Goal: Task Accomplishment & Management: Manage account settings

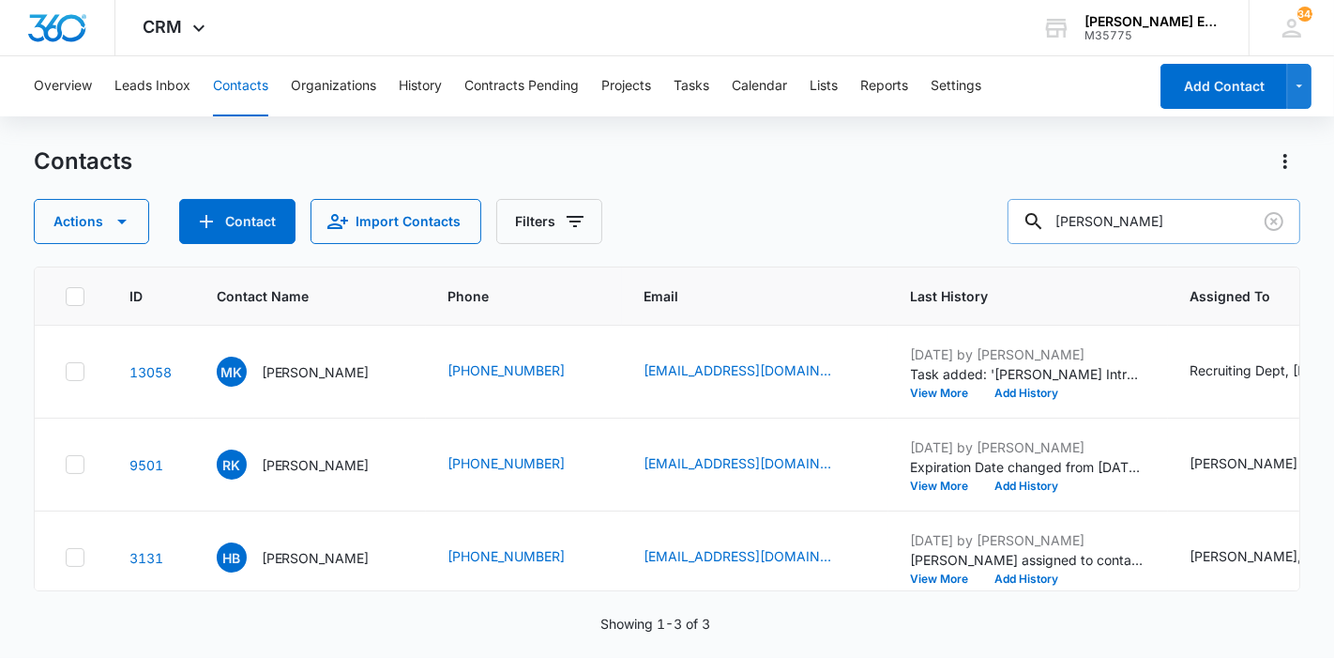
click at [1128, 219] on input "[PERSON_NAME]" at bounding box center [1154, 221] width 293 height 45
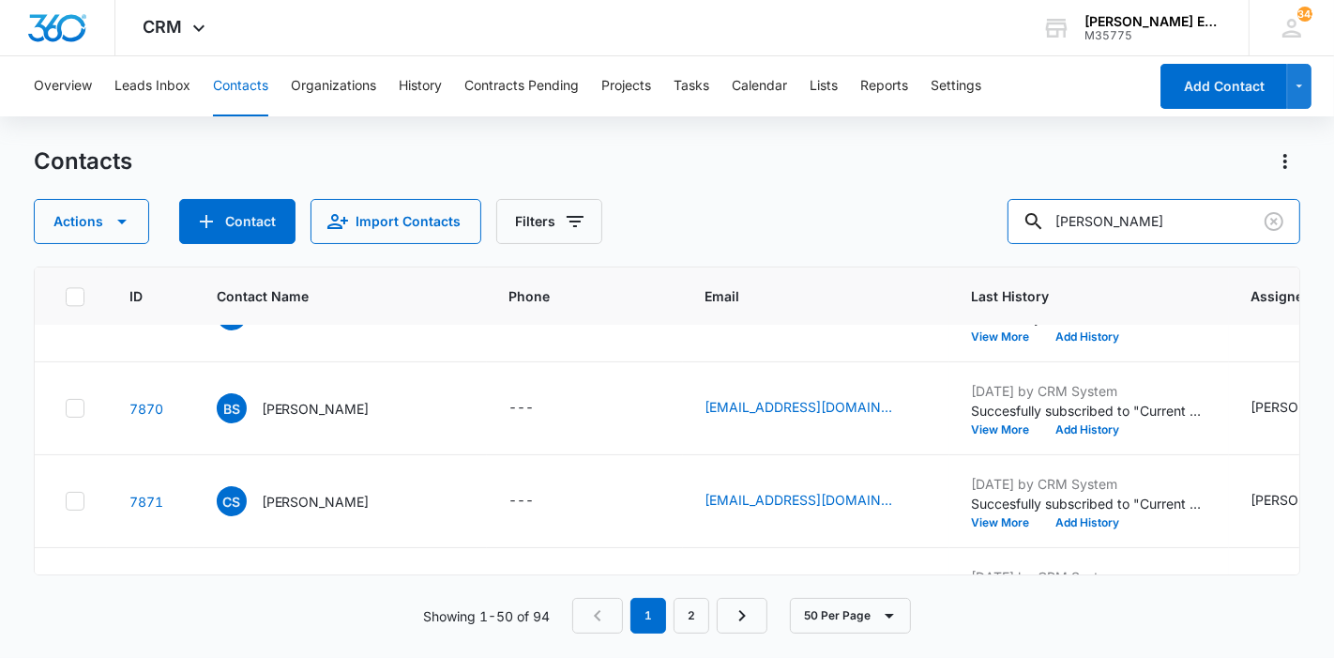
scroll to position [3802, 0]
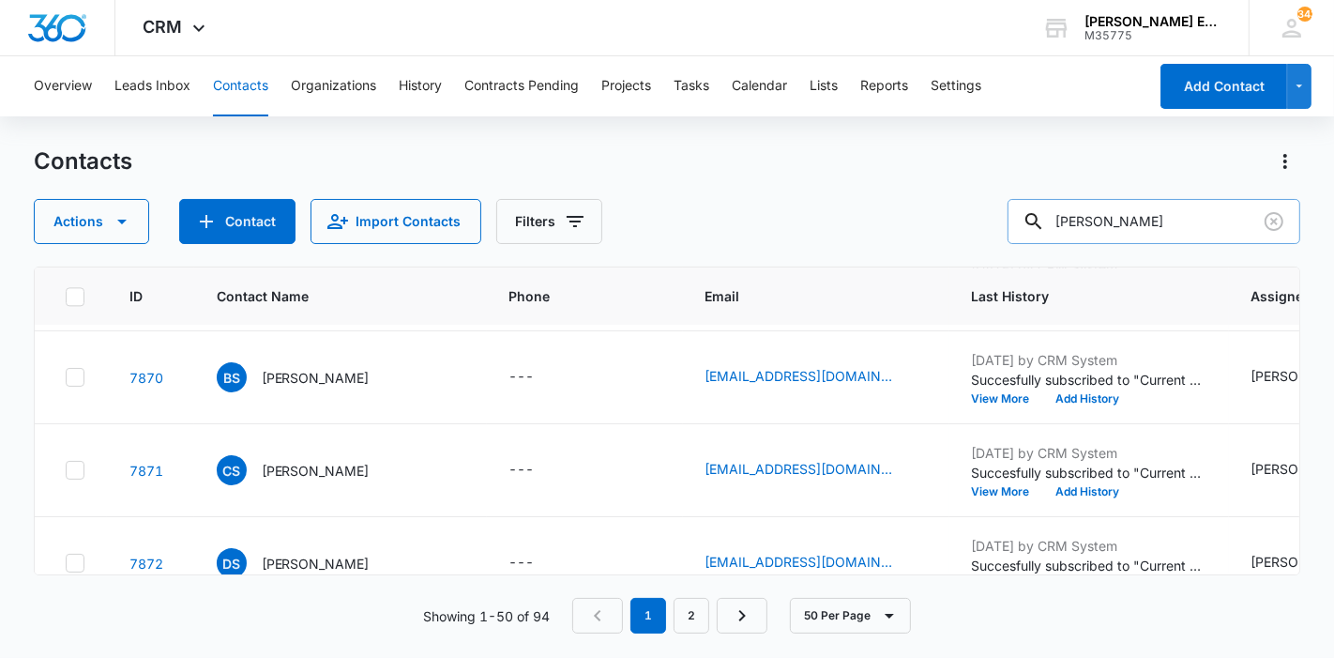
click at [1168, 231] on input "[PERSON_NAME]" at bounding box center [1154, 221] width 293 height 45
type input "[PERSON_NAME]"
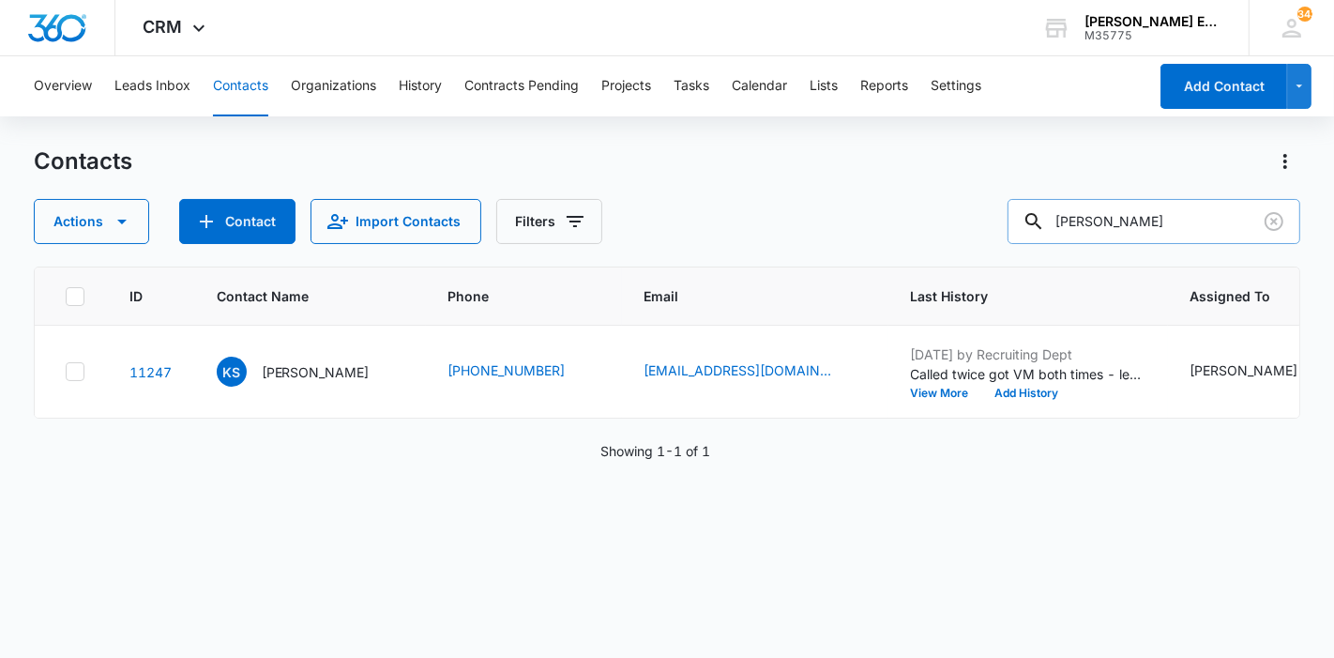
scroll to position [0, 0]
click at [281, 382] on p "[PERSON_NAME]" at bounding box center [316, 372] width 108 height 20
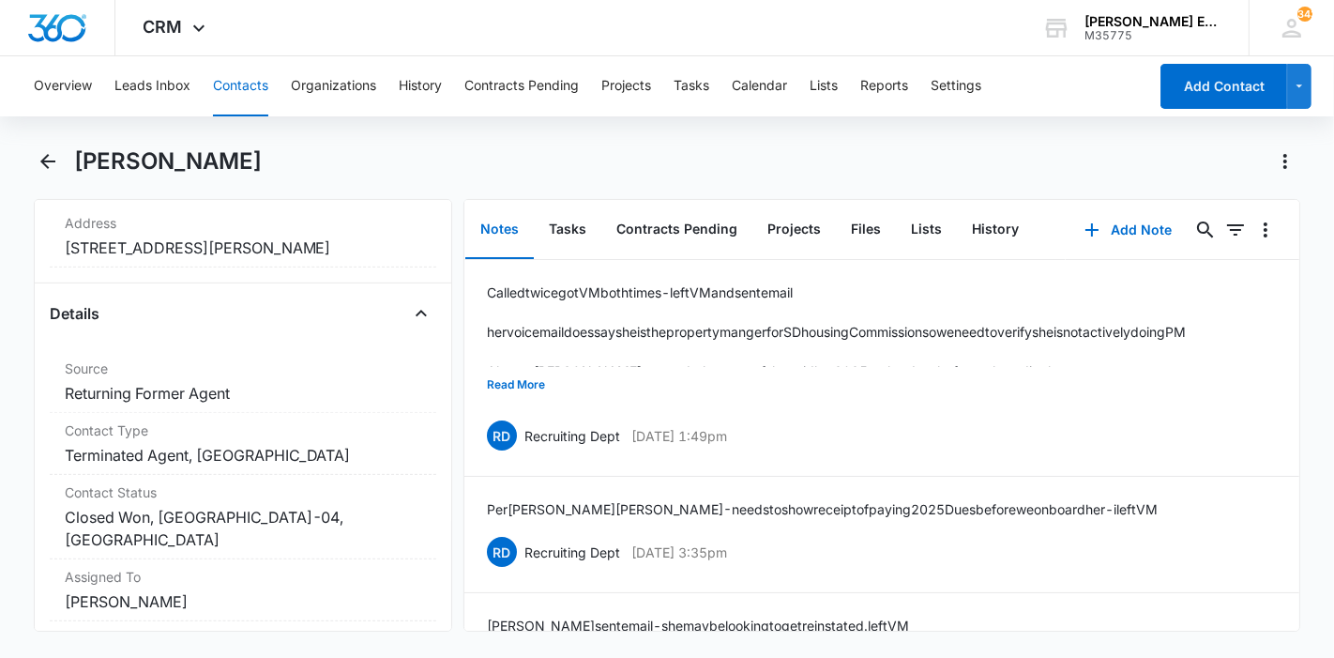
scroll to position [635, 0]
click at [1132, 235] on button "Add Note" at bounding box center [1128, 229] width 125 height 45
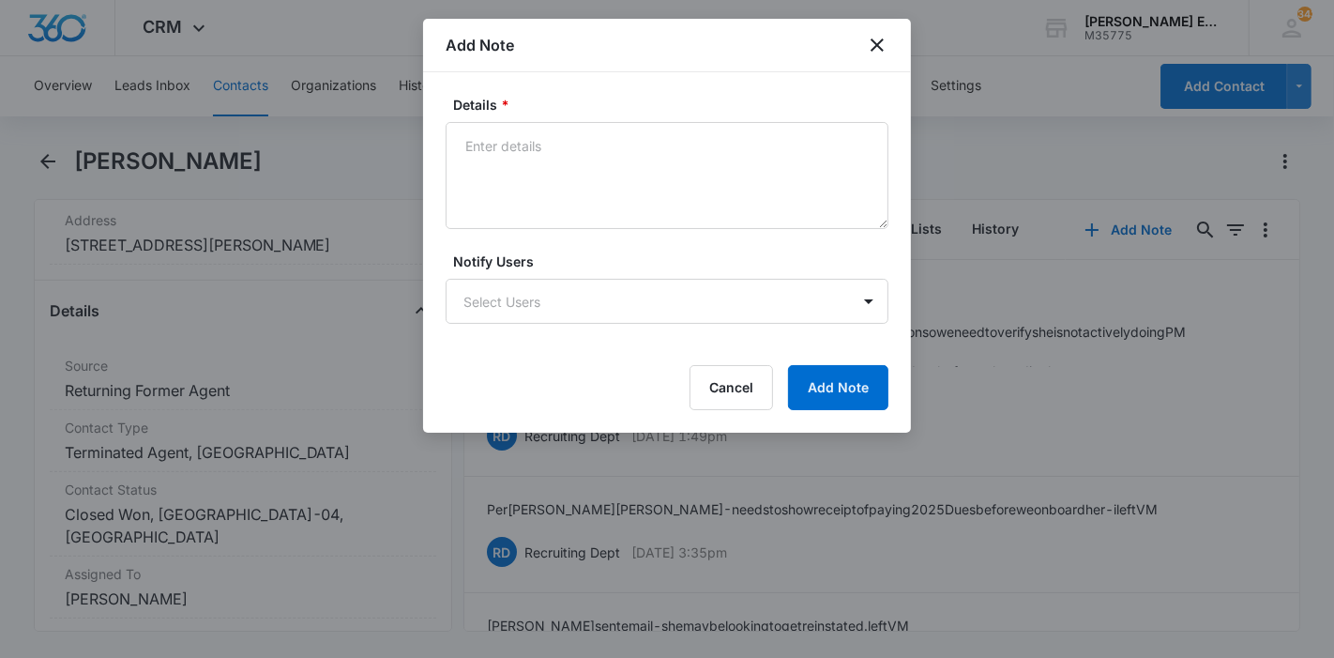
click at [494, 116] on div "Details *" at bounding box center [667, 162] width 443 height 134
click at [511, 182] on textarea "Details *" at bounding box center [667, 175] width 443 height 107
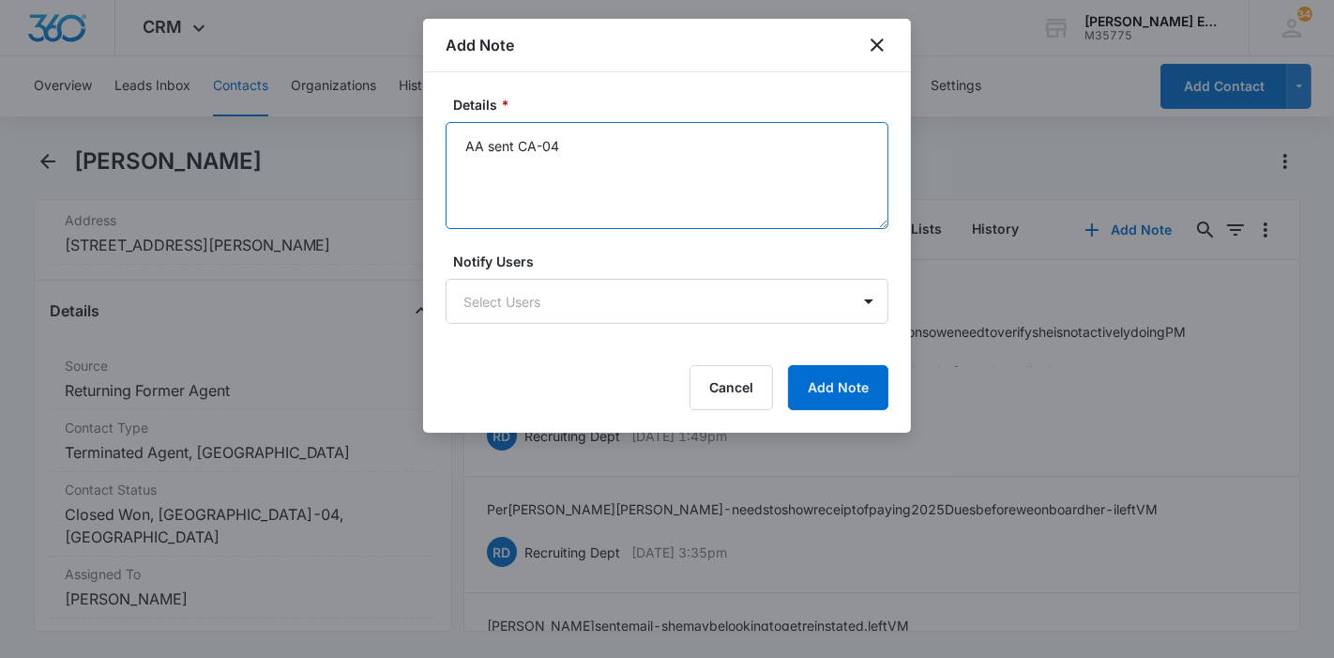
click at [483, 145] on textarea "AA sent CA-04" at bounding box center [667, 175] width 443 height 107
paste textarea "Hi [PERSON_NAME], We’d love to have you back on the team! I’ll send over your c…"
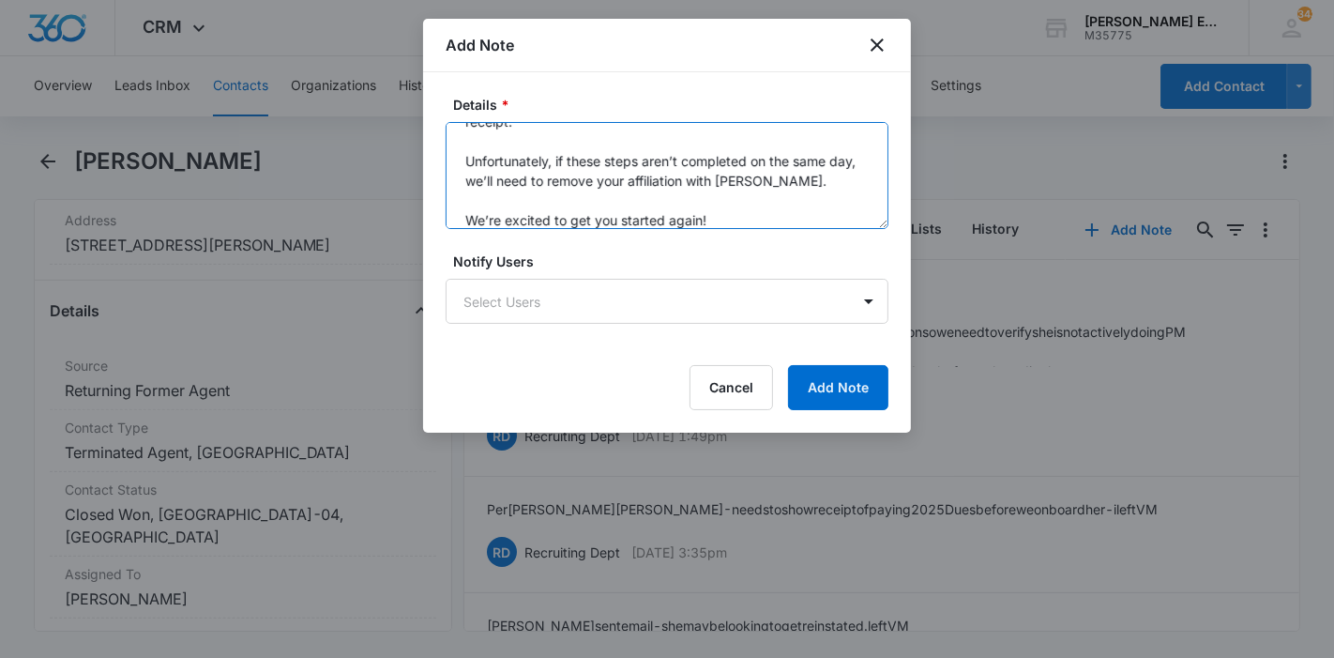
scroll to position [261, 0]
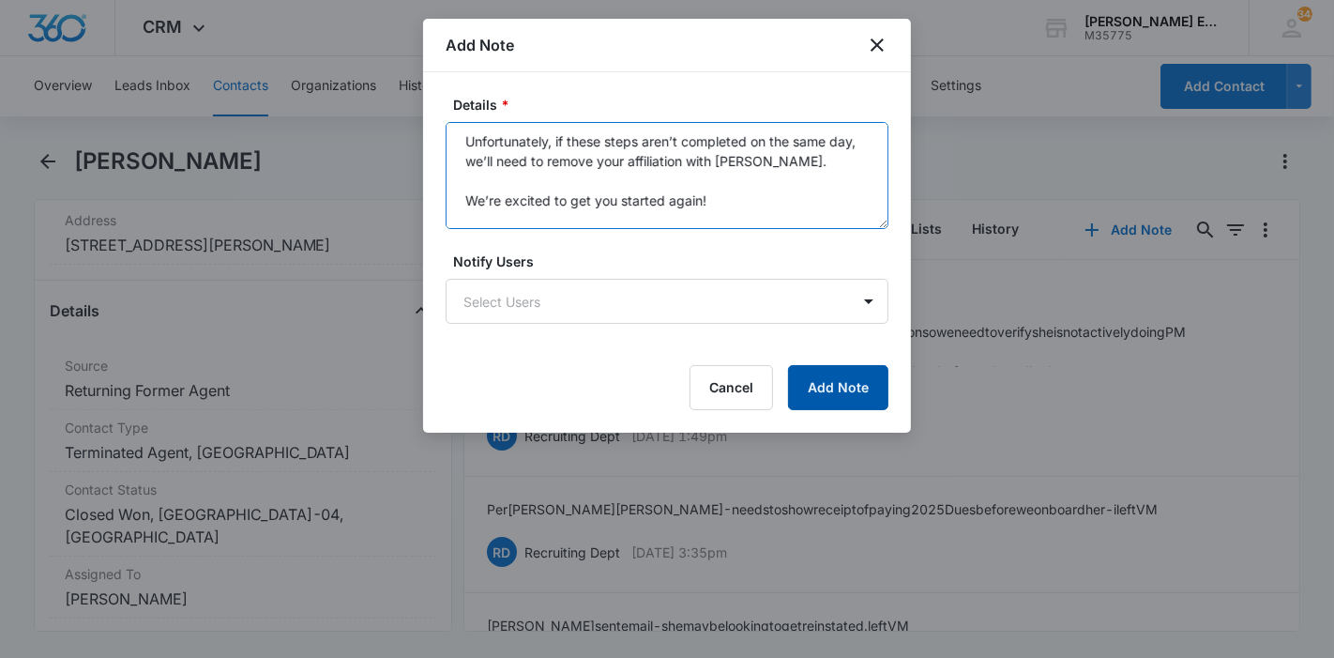
type textarea "AA [PERSON_NAME] sent me email [PERSON_NAME] asking to come back - I responded …"
click at [807, 386] on button "Add Note" at bounding box center [838, 387] width 100 height 45
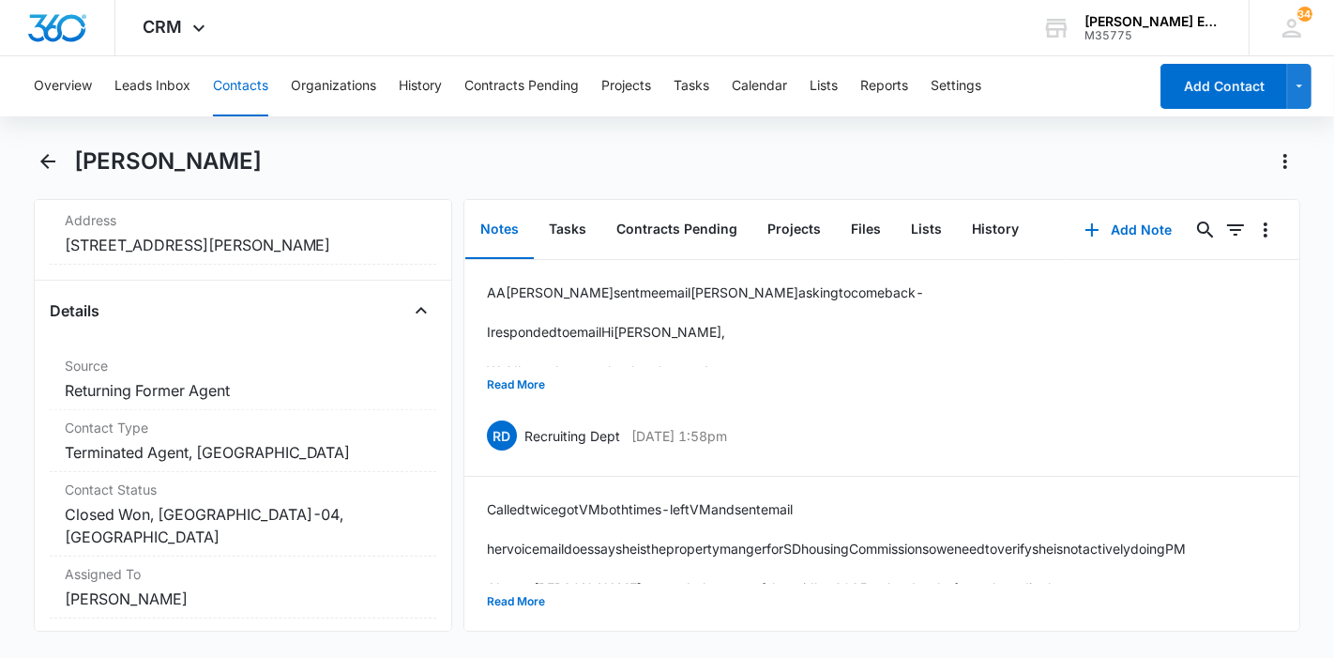
click at [0, 507] on main "[PERSON_NAME] Remove KS [PERSON_NAME] Warrior's Group (AJI) Contact Info Name C…" at bounding box center [667, 400] width 1334 height 508
